Goal: Browse casually: Explore the website without a specific task or goal

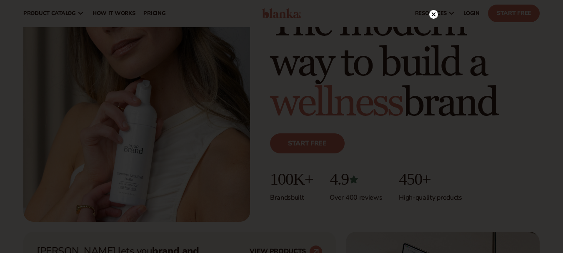
scroll to position [83, 0]
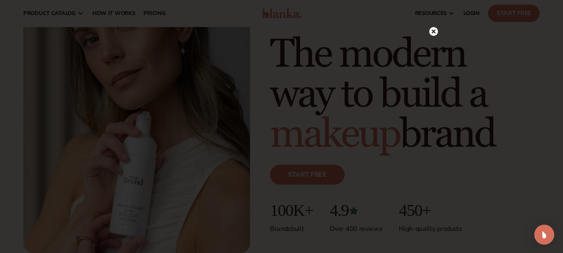
click at [436, 29] on circle at bounding box center [433, 31] width 9 height 9
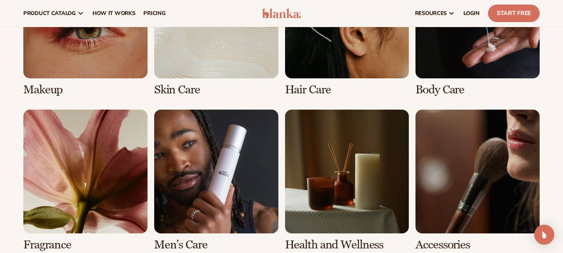
scroll to position [1626, 0]
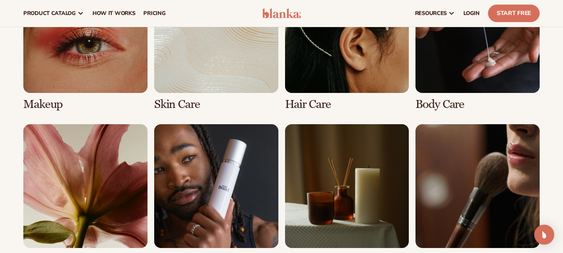
click at [105, 52] on link "1 / 8" at bounding box center [85, 40] width 124 height 142
click at [68, 80] on link "1 / 8" at bounding box center [85, 40] width 124 height 142
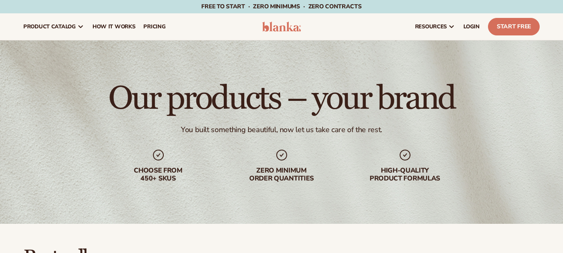
scroll to position [208, 0]
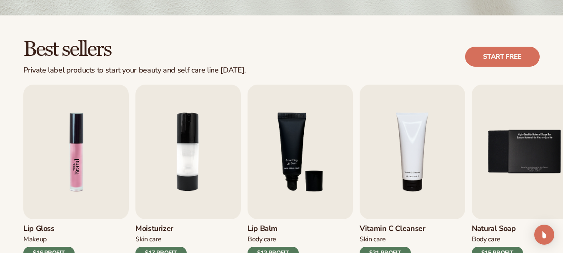
click at [46, 148] on img "1 / 9" at bounding box center [75, 152] width 105 height 135
